Goal: Information Seeking & Learning: Learn about a topic

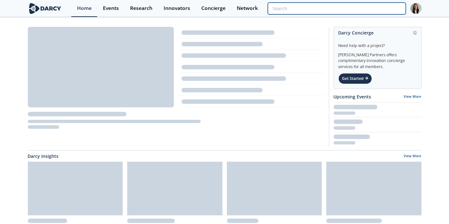
click at [369, 11] on input "search" at bounding box center [337, 9] width 138 height 12
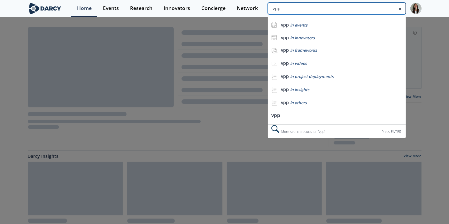
type input "vpp"
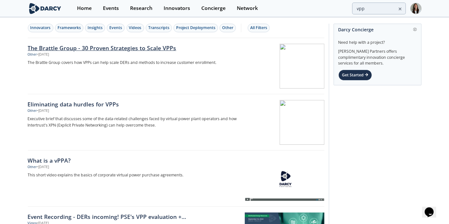
click at [52, 58] on div "The Brattle Group - 30 Proven Strategies to Scale VPPs Other • [DATE] The Bratt…" at bounding box center [136, 66] width 216 height 45
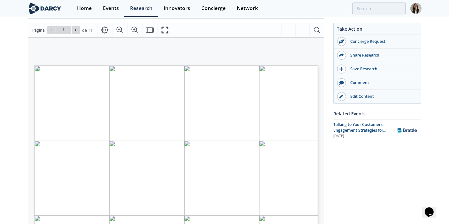
scroll to position [75, 0]
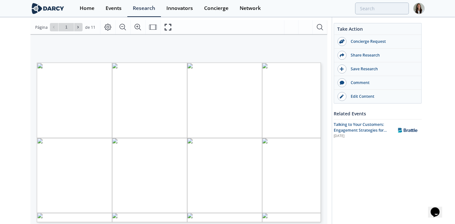
type input "2"
type input "3"
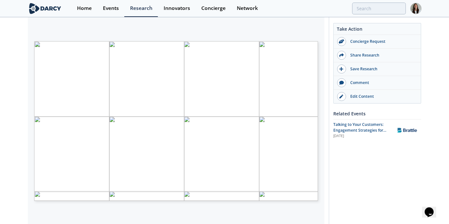
scroll to position [111, 0]
